Goal: Find specific page/section: Find specific page/section

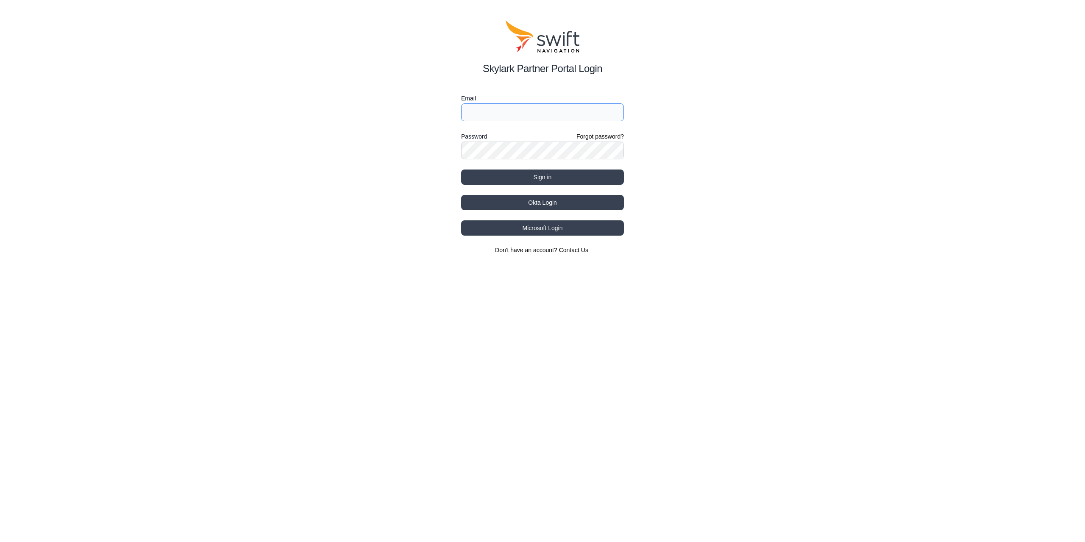
click at [504, 115] on input "Email" at bounding box center [542, 112] width 163 height 18
drag, startPoint x: 543, startPoint y: 114, endPoint x: 498, endPoint y: 112, distance: 45.4
click at [498, 112] on input "[EMAIL_ADDRESS][DOMAIN_NAME]" at bounding box center [542, 112] width 163 height 18
type input "[EMAIL_ADDRESS][DOMAIN_NAME]"
click at [461, 170] on button "Sign in" at bounding box center [542, 177] width 163 height 15
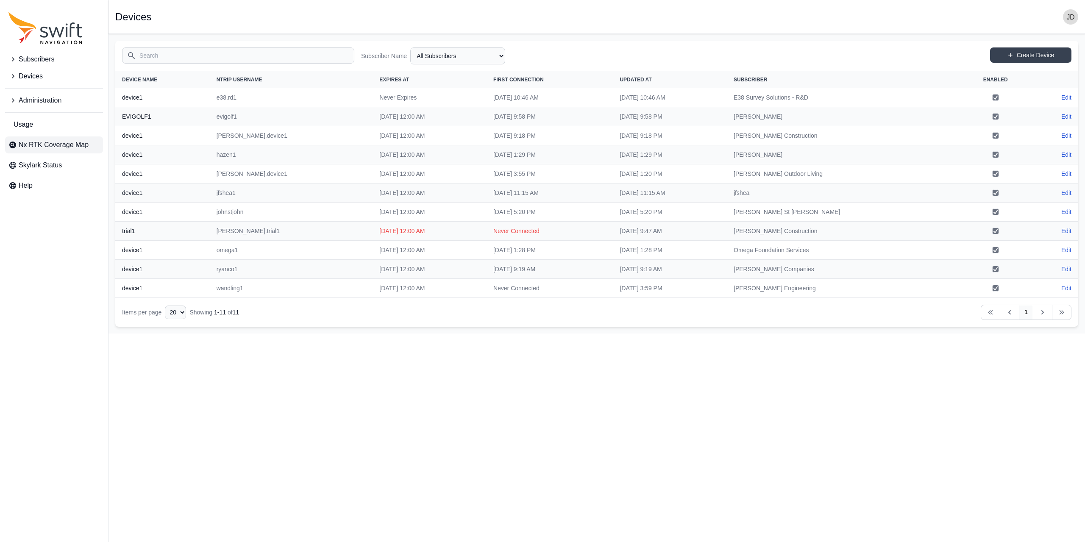
click at [46, 143] on span "Nx RTK Coverage Map" at bounding box center [54, 145] width 70 height 10
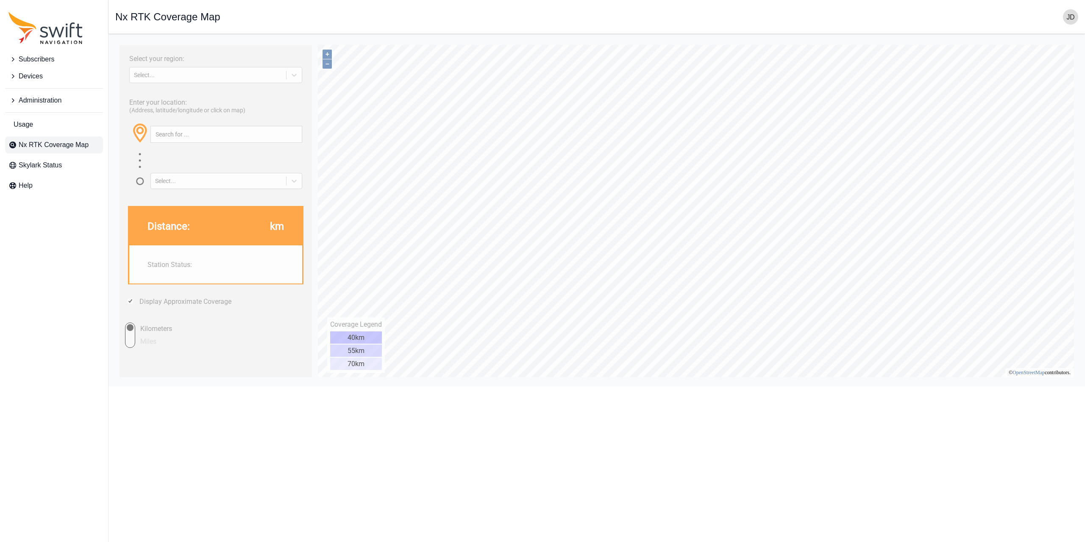
click at [282, 86] on div "Select your region: Select... Enter your location: (Address, latitude/longitude…" at bounding box center [216, 211] width 192 height 332
click at [282, 74] on div "Select..." at bounding box center [208, 75] width 156 height 8
click at [270, 110] on div "[GEOGRAPHIC_DATA]" at bounding box center [215, 109] width 173 height 14
